Goal: Transaction & Acquisition: Purchase product/service

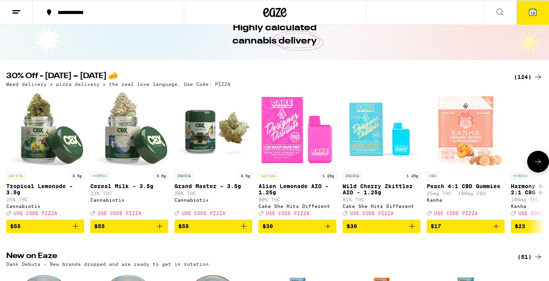
click at [537, 165] on icon at bounding box center [537, 161] width 9 height 9
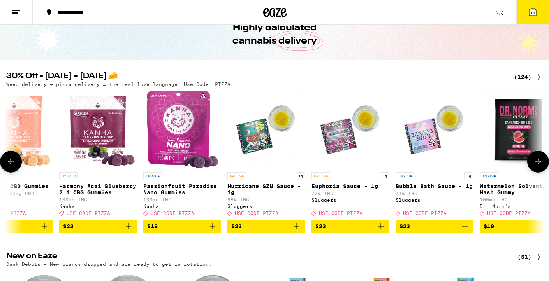
click at [537, 165] on icon at bounding box center [537, 161] width 9 height 9
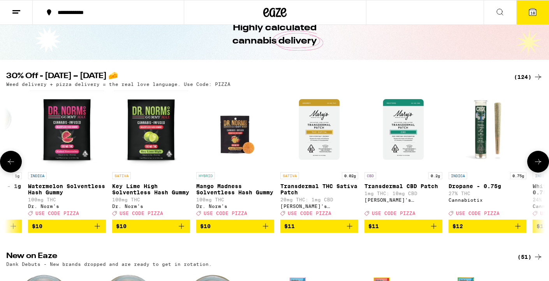
click at [537, 165] on icon at bounding box center [537, 161] width 9 height 9
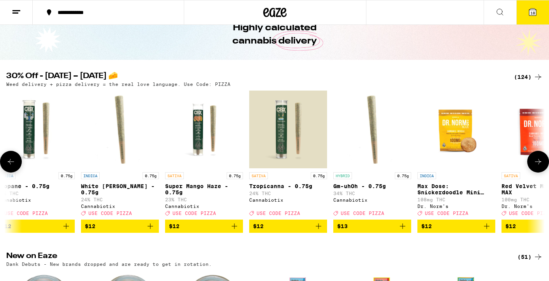
click at [537, 165] on icon at bounding box center [537, 161] width 9 height 9
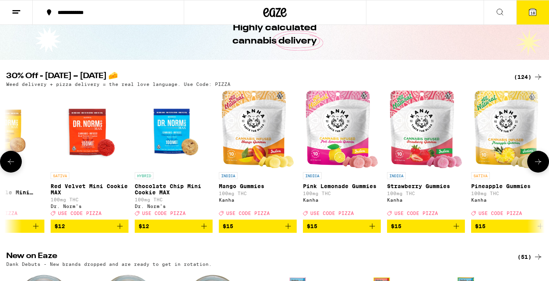
scroll to position [0, 1806]
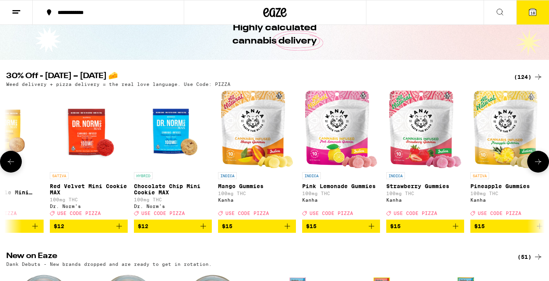
click at [537, 165] on icon at bounding box center [537, 161] width 9 height 9
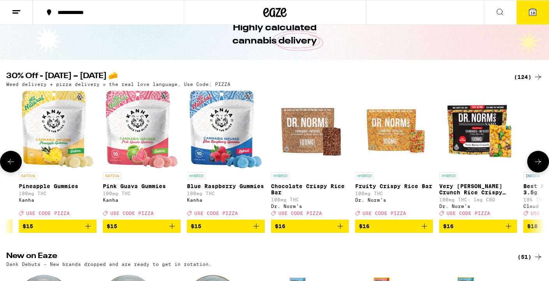
click at [537, 165] on icon at bounding box center [537, 161] width 9 height 9
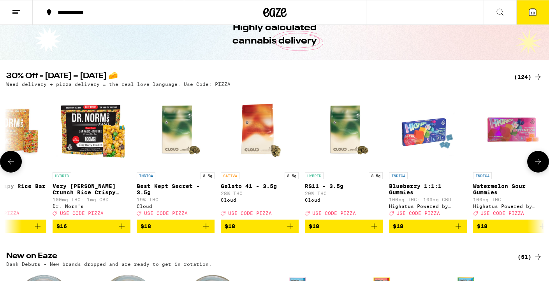
scroll to position [0, 2709]
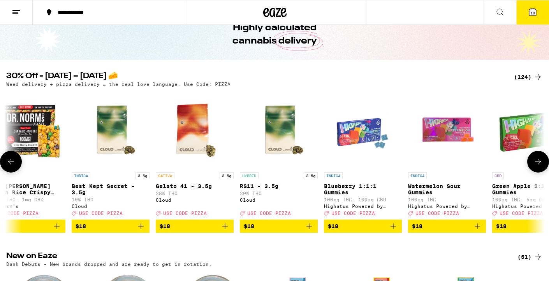
click at [537, 165] on icon at bounding box center [537, 161] width 9 height 9
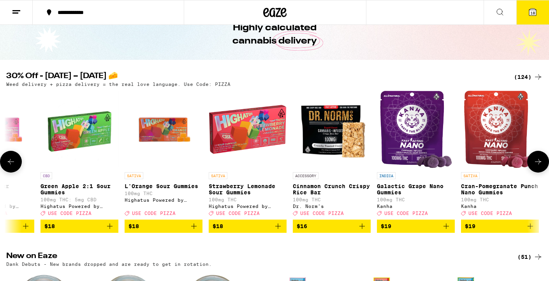
click at [537, 165] on icon at bounding box center [537, 161] width 9 height 9
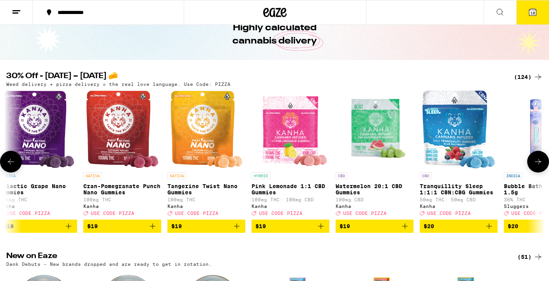
scroll to position [0, 3612]
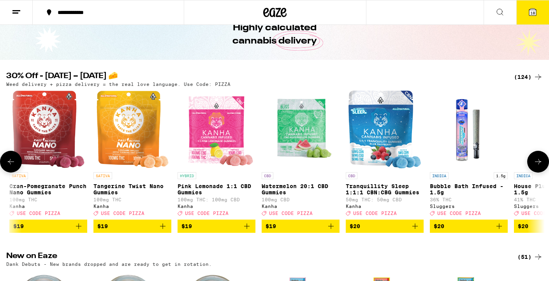
click at [537, 165] on icon at bounding box center [537, 161] width 9 height 9
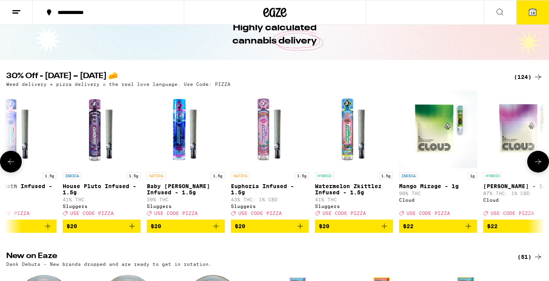
scroll to position [0, 4063]
click at [537, 165] on icon at bounding box center [537, 161] width 9 height 9
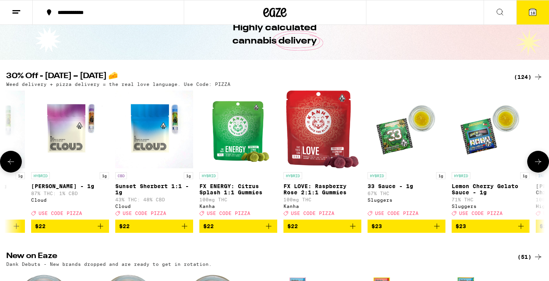
click at [537, 165] on icon at bounding box center [537, 161] width 9 height 9
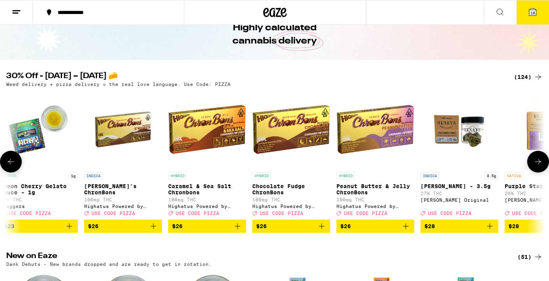
click at [537, 165] on icon at bounding box center [537, 161] width 9 height 9
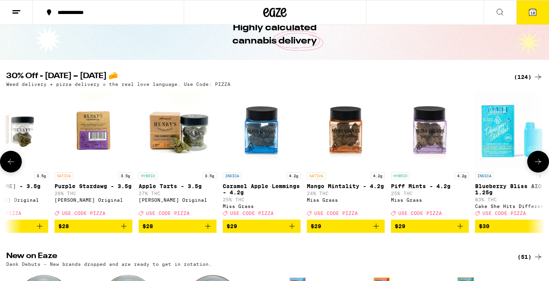
scroll to position [0, 5417]
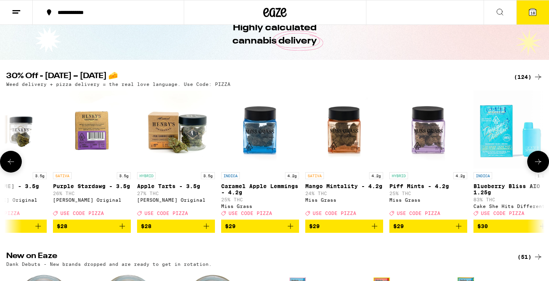
click at [537, 165] on icon at bounding box center [537, 161] width 9 height 9
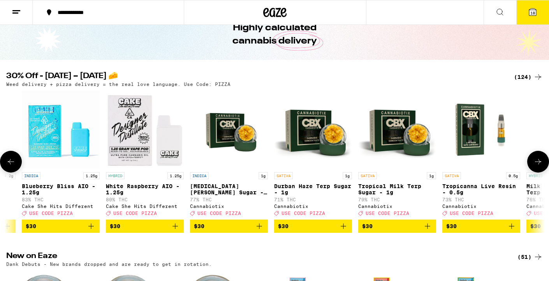
click at [537, 165] on icon at bounding box center [537, 161] width 9 height 9
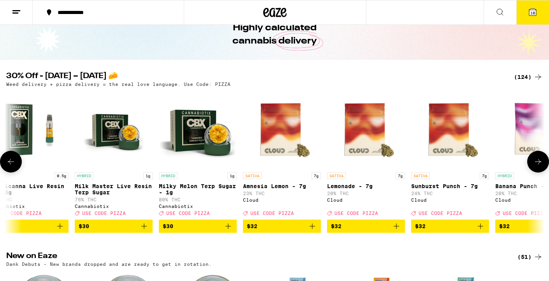
click at [537, 165] on icon at bounding box center [537, 161] width 9 height 9
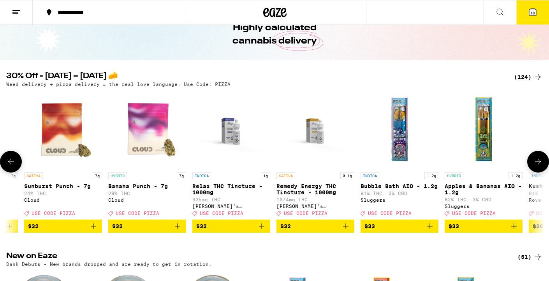
scroll to position [0, 6772]
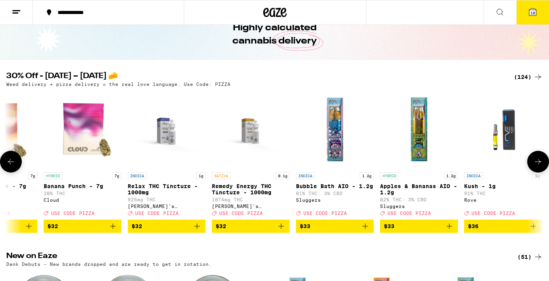
click at [537, 165] on icon at bounding box center [537, 161] width 9 height 9
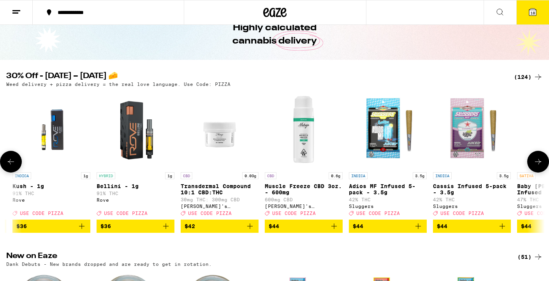
click at [537, 165] on icon at bounding box center [537, 161] width 9 height 9
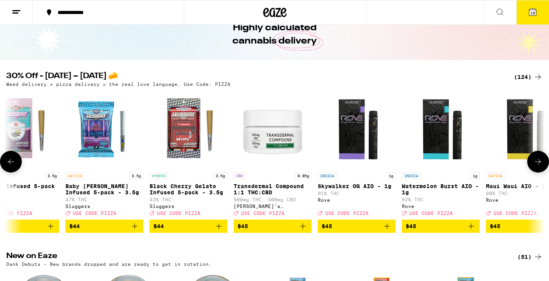
click at [537, 165] on icon at bounding box center [537, 161] width 9 height 9
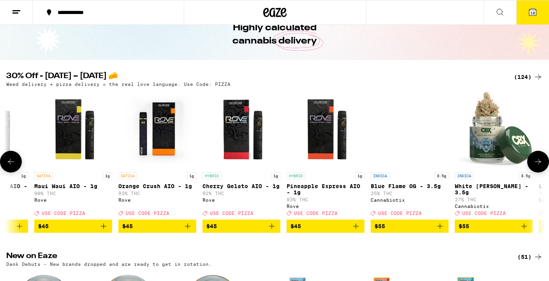
click at [537, 165] on icon at bounding box center [537, 161] width 9 height 9
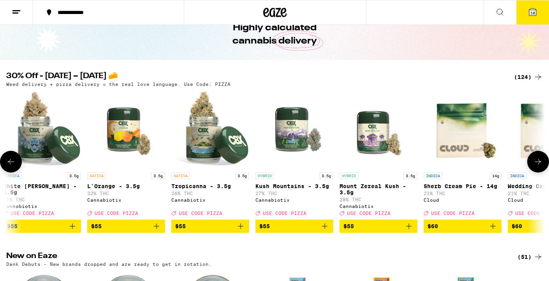
click at [537, 165] on icon at bounding box center [537, 161] width 9 height 9
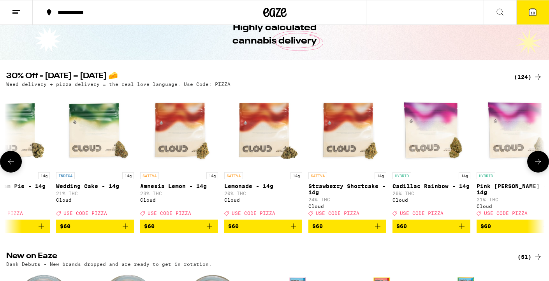
click at [537, 165] on icon at bounding box center [537, 161] width 9 height 9
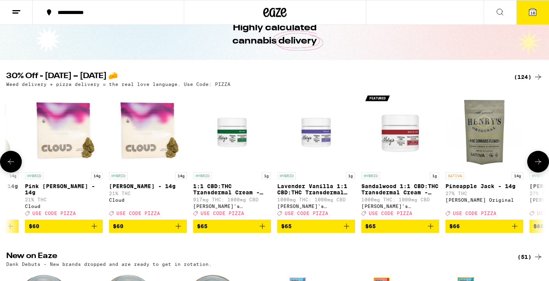
click at [537, 165] on icon at bounding box center [537, 161] width 9 height 9
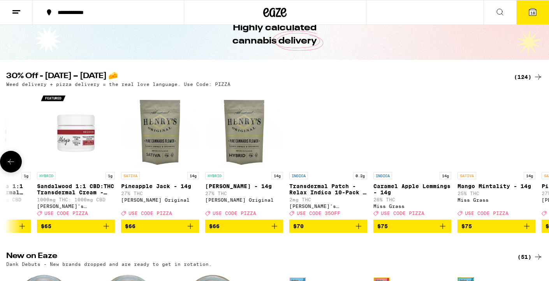
scroll to position [0, 9887]
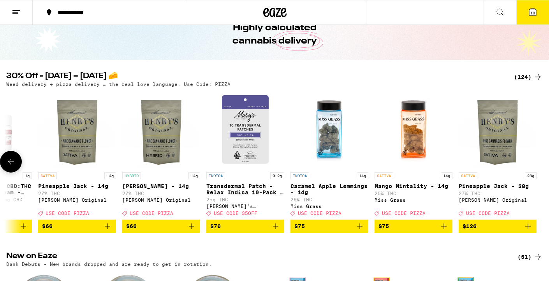
click at [537, 165] on div at bounding box center [538, 162] width 22 height 22
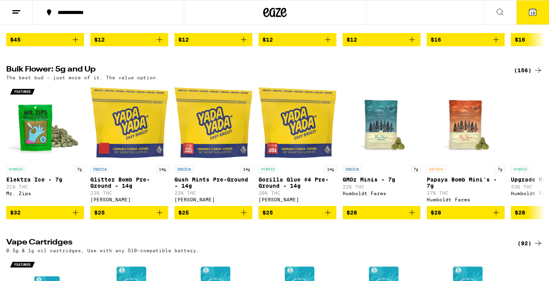
scroll to position [778, 0]
